Goal: Information Seeking & Learning: Find specific fact

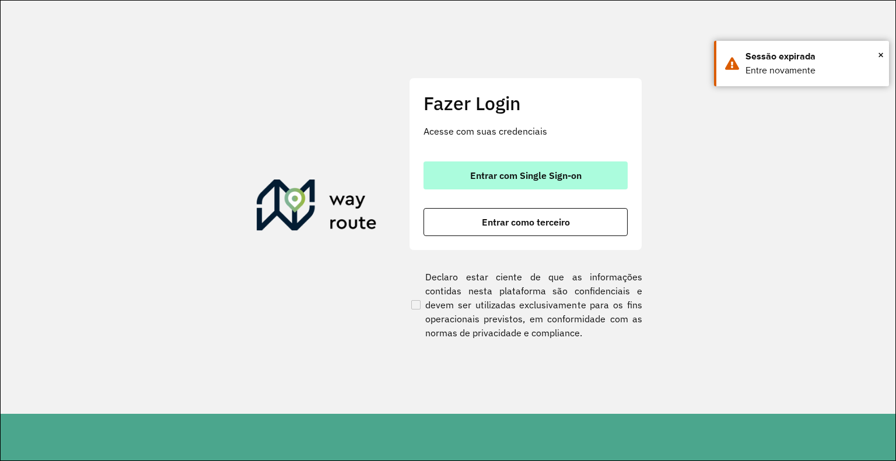
click at [470, 173] on span "Entrar com Single Sign-on" at bounding box center [525, 175] width 111 height 9
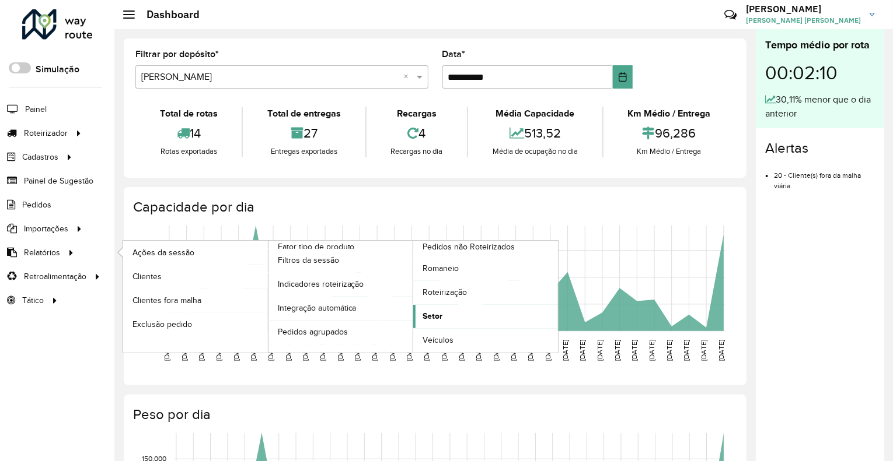
drag, startPoint x: 448, startPoint y: 312, endPoint x: 474, endPoint y: 312, distance: 25.7
click at [448, 312] on link "Setor" at bounding box center [485, 316] width 145 height 23
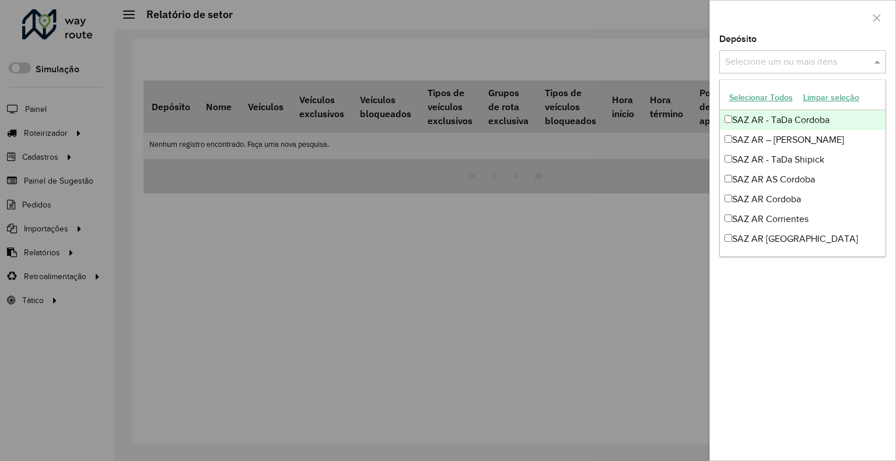
click at [806, 65] on input "text" at bounding box center [796, 62] width 149 height 14
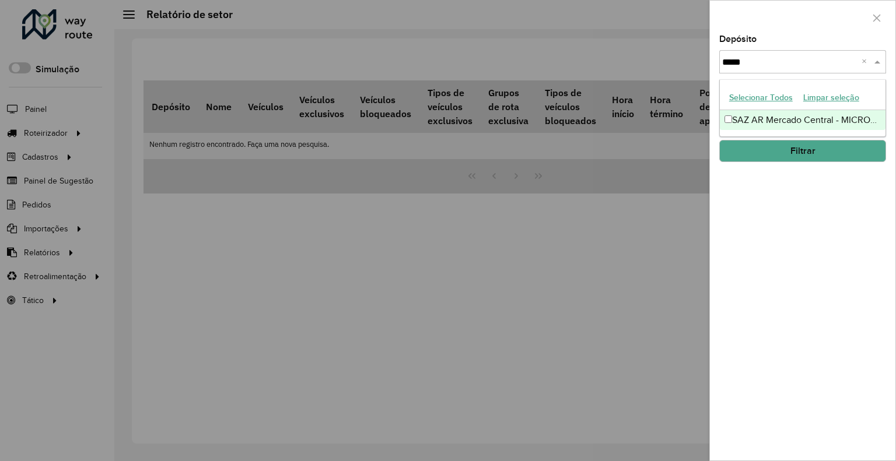
type input "*****"
click at [872, 18] on button "button" at bounding box center [877, 18] width 19 height 19
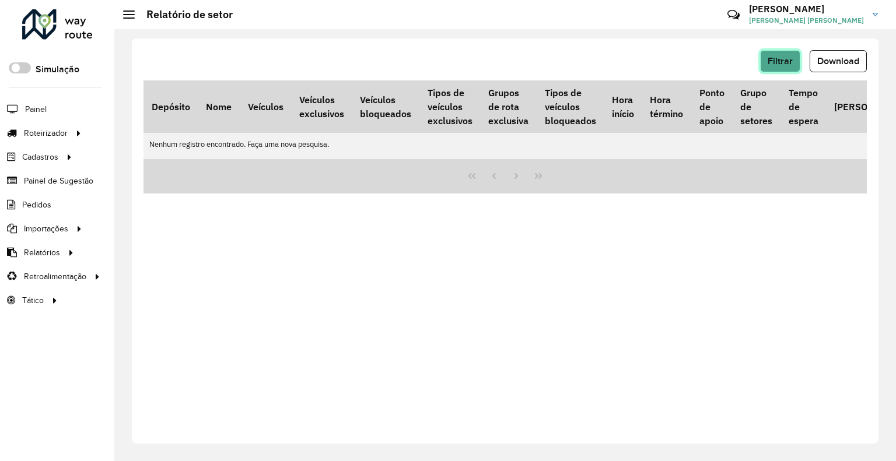
click at [774, 64] on span "Filtrar" at bounding box center [780, 61] width 25 height 10
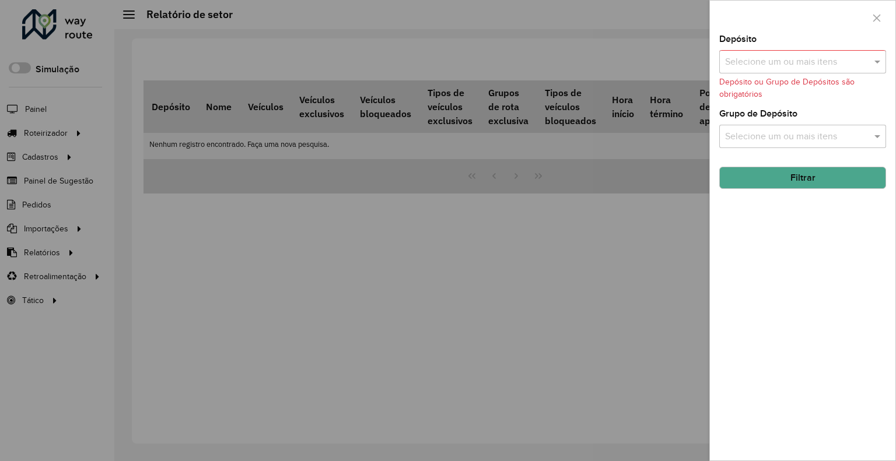
click at [800, 56] on input "text" at bounding box center [796, 62] width 149 height 14
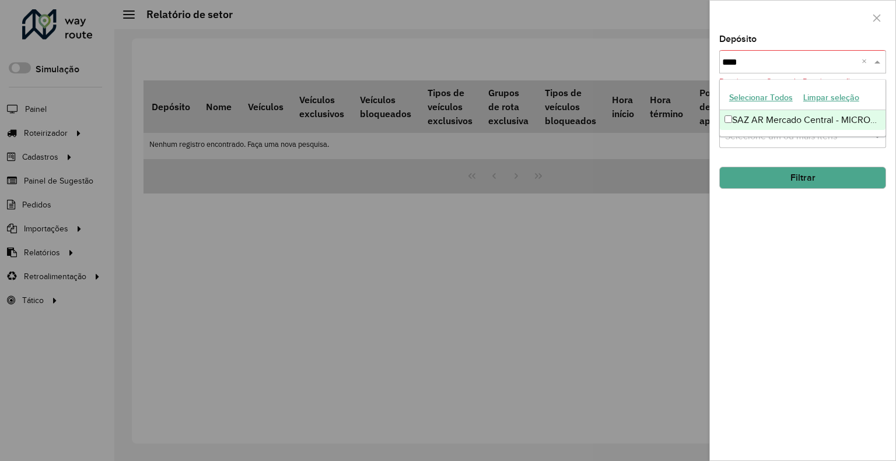
type input "*****"
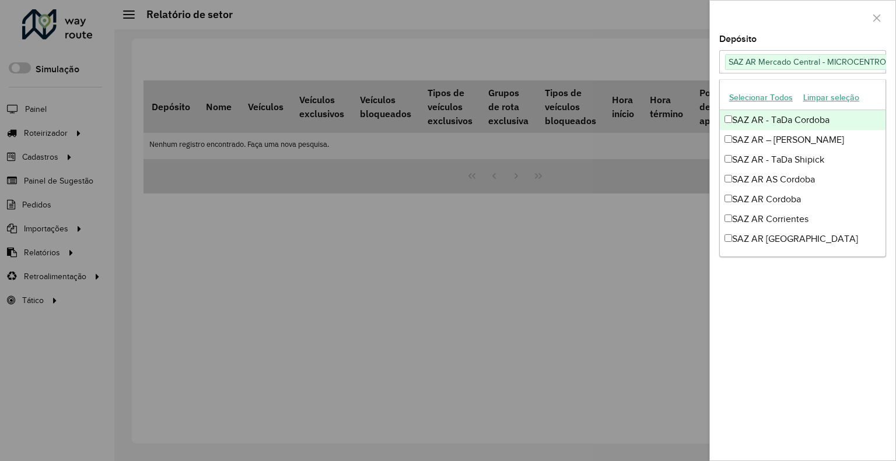
drag, startPoint x: 672, startPoint y: 282, endPoint x: 692, endPoint y: 279, distance: 20.0
click at [673, 281] on div at bounding box center [448, 230] width 896 height 461
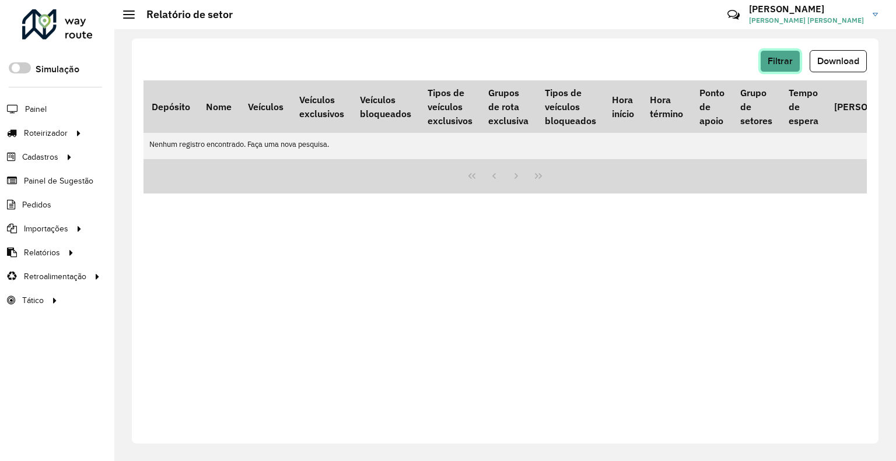
click at [790, 68] on button "Filtrar" at bounding box center [780, 61] width 40 height 22
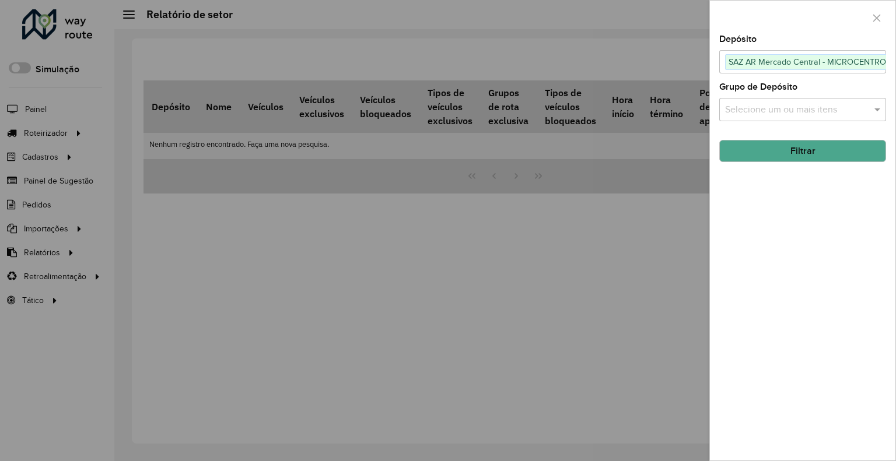
click at [802, 148] on button "Filtrar" at bounding box center [802, 151] width 167 height 22
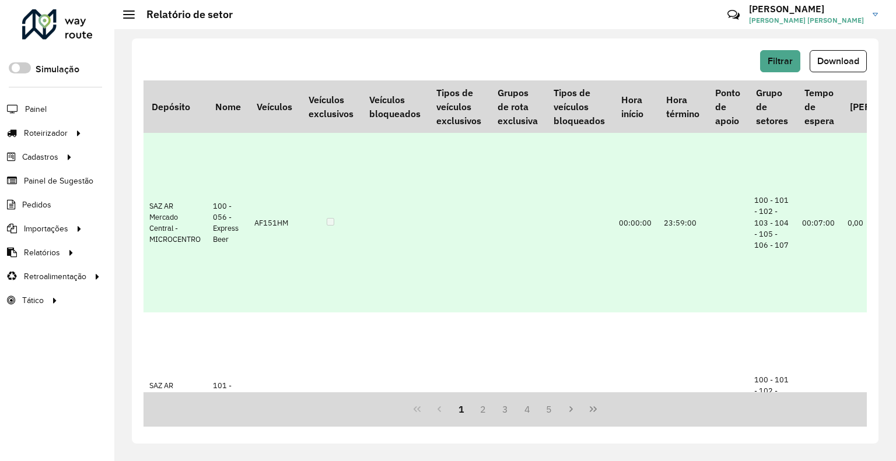
click at [315, 155] on td at bounding box center [330, 223] width 61 height 180
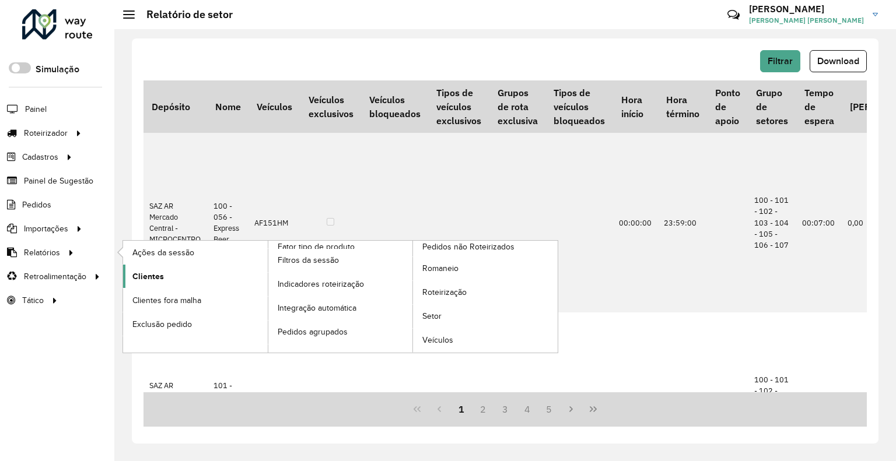
click at [163, 277] on link "Clientes" at bounding box center [195, 276] width 145 height 23
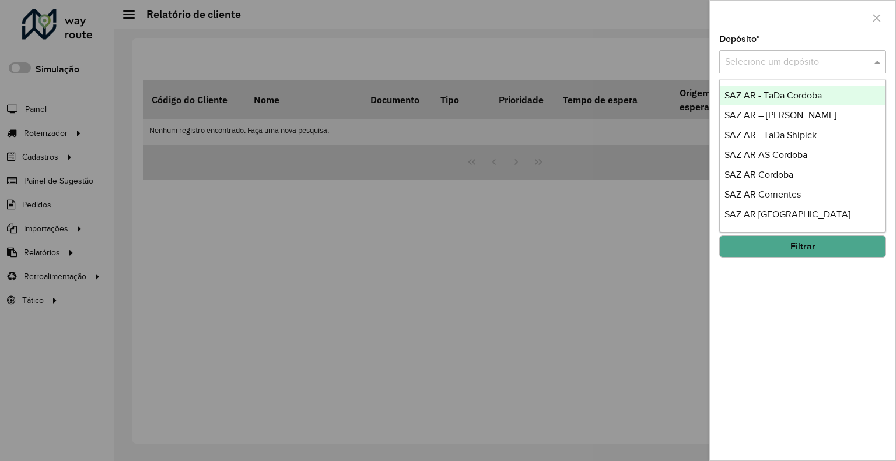
click at [751, 53] on div "Selecione um depósito" at bounding box center [802, 61] width 167 height 23
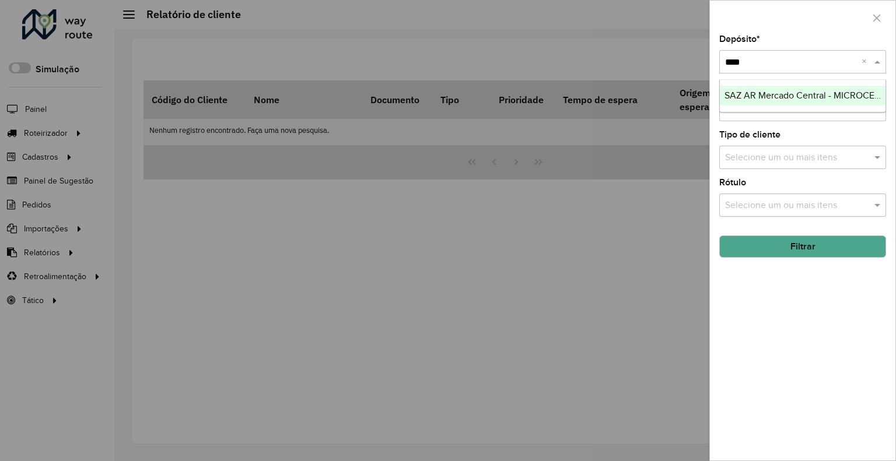
type input "*****"
click at [824, 246] on button "Filtrar" at bounding box center [802, 247] width 167 height 22
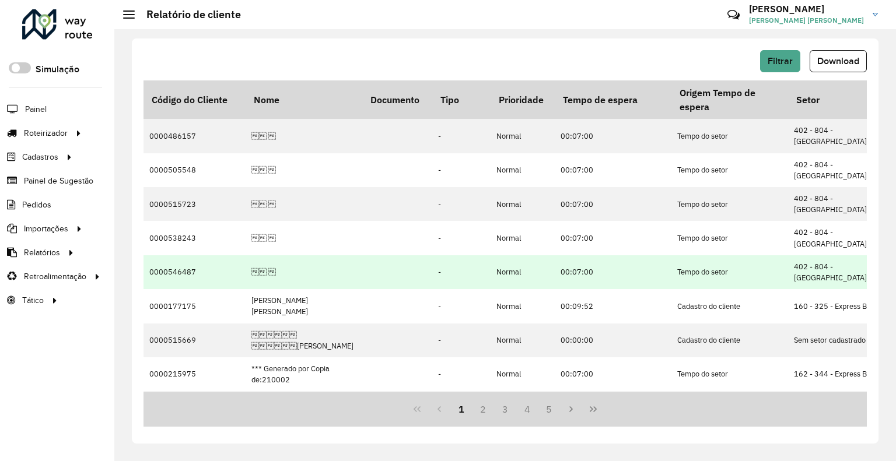
click at [182, 256] on td "0000546487" at bounding box center [195, 273] width 102 height 34
click at [183, 256] on td "0000546487" at bounding box center [195, 273] width 102 height 34
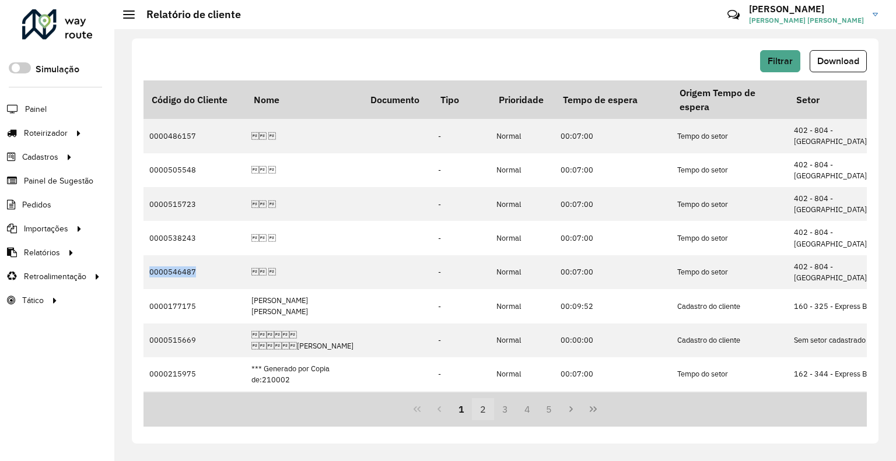
click at [481, 416] on button "2" at bounding box center [483, 409] width 22 height 22
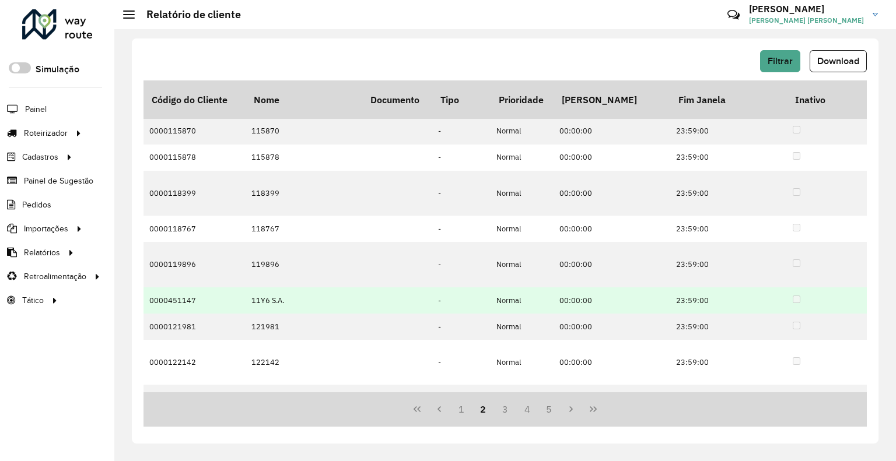
scroll to position [325, 1459]
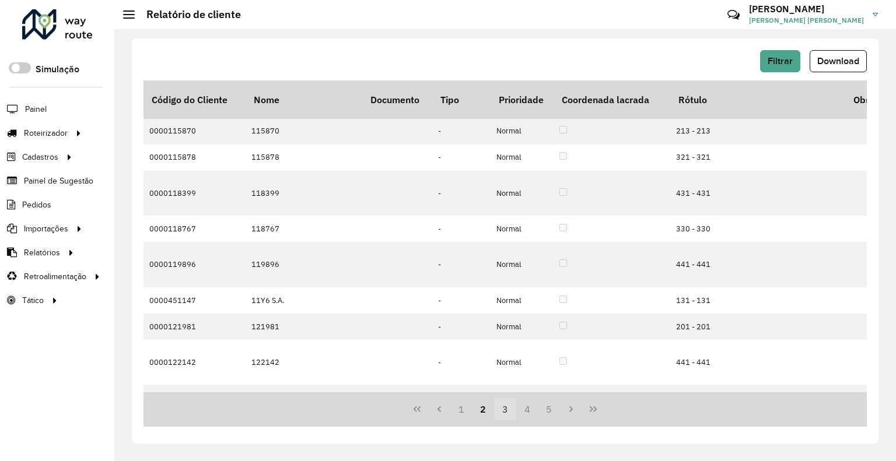
click at [506, 412] on button "3" at bounding box center [505, 409] width 22 height 22
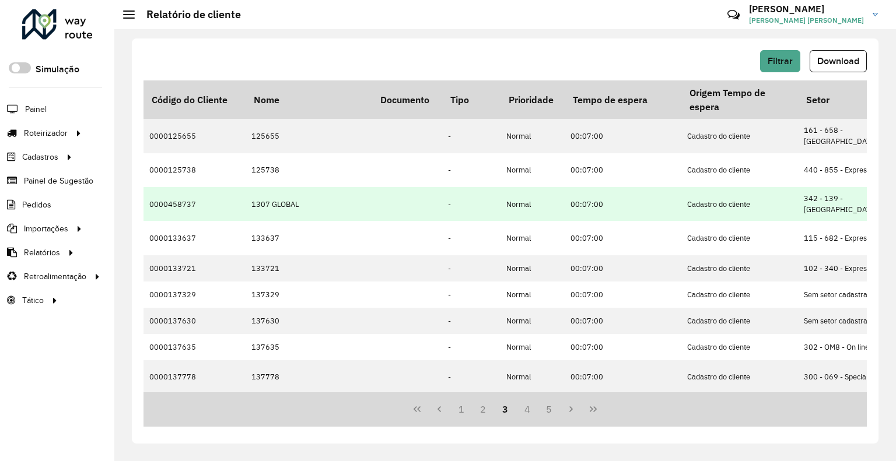
scroll to position [0, 175]
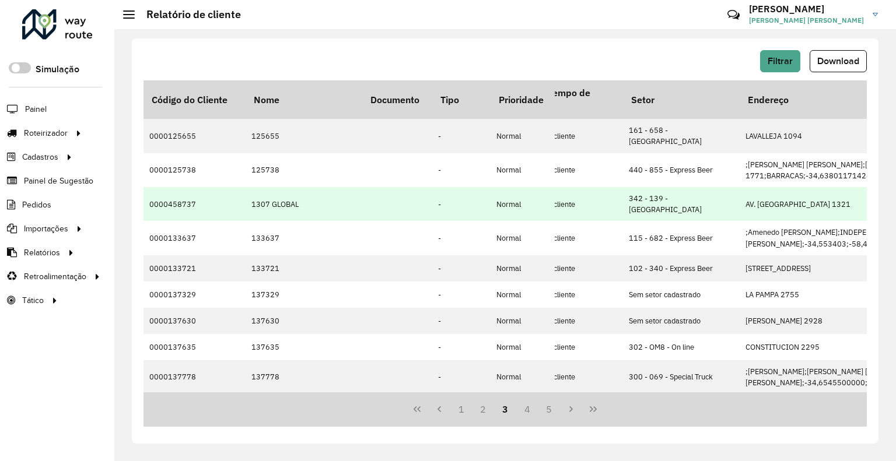
click at [186, 197] on td "0000458737" at bounding box center [195, 204] width 102 height 34
click at [183, 193] on td "0000458737" at bounding box center [195, 204] width 102 height 34
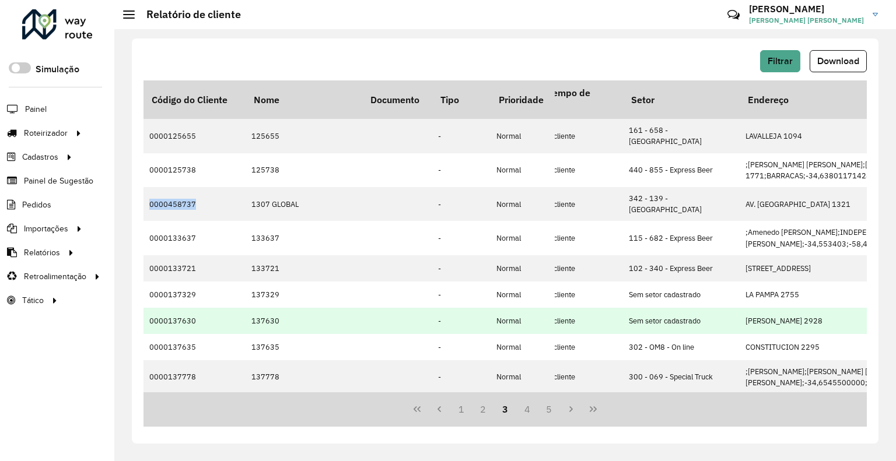
copy td "0000458737"
